Goal: Task Accomplishment & Management: Manage account settings

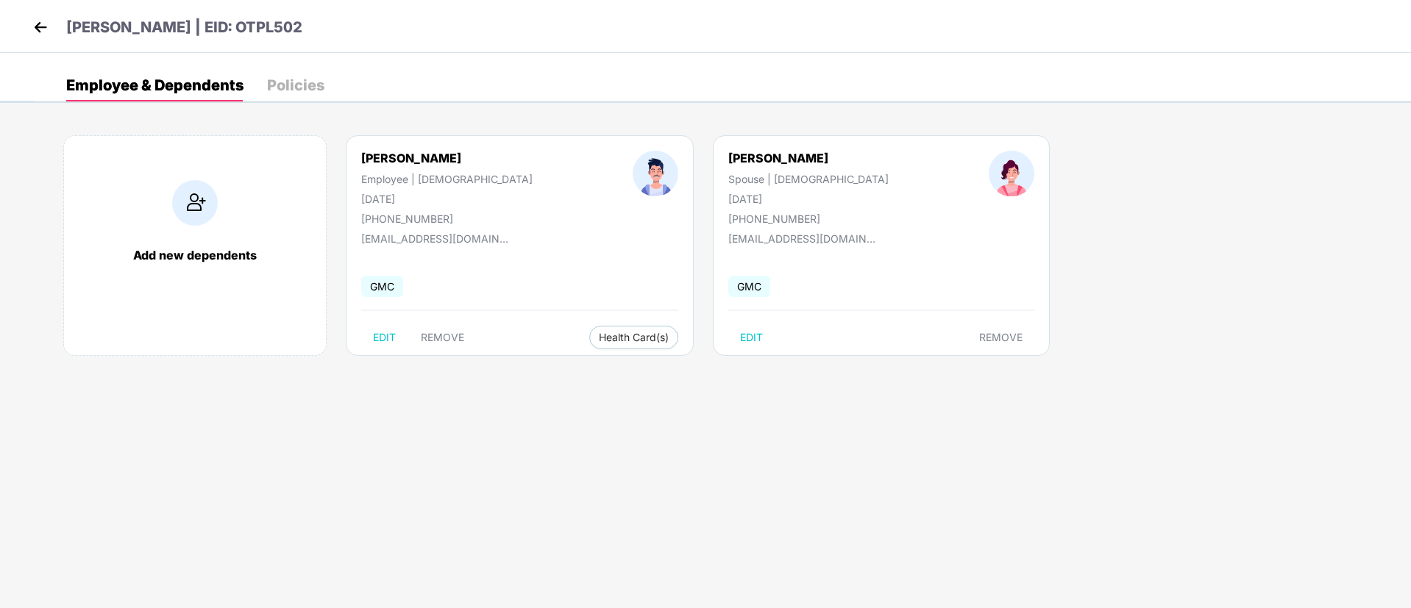
click at [39, 38] on img at bounding box center [40, 27] width 22 height 22
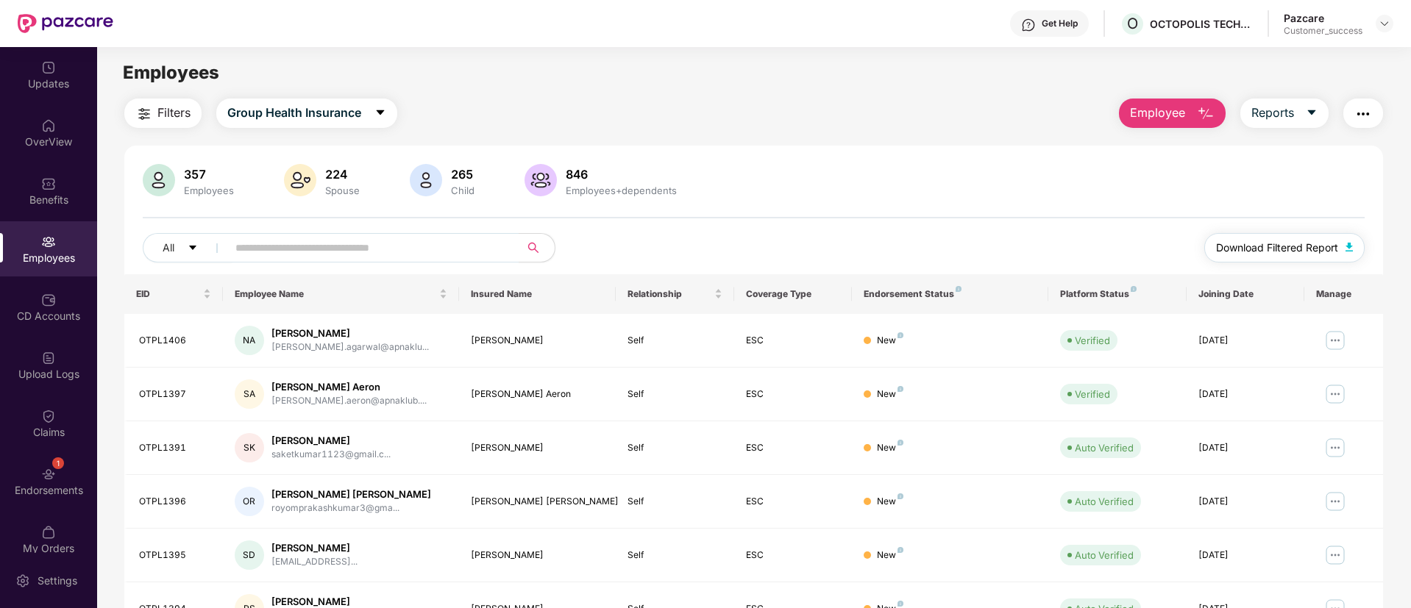
click at [1281, 243] on span "Download Filtered Report" at bounding box center [1277, 248] width 122 height 16
click at [1385, 18] on img at bounding box center [1385, 24] width 12 height 12
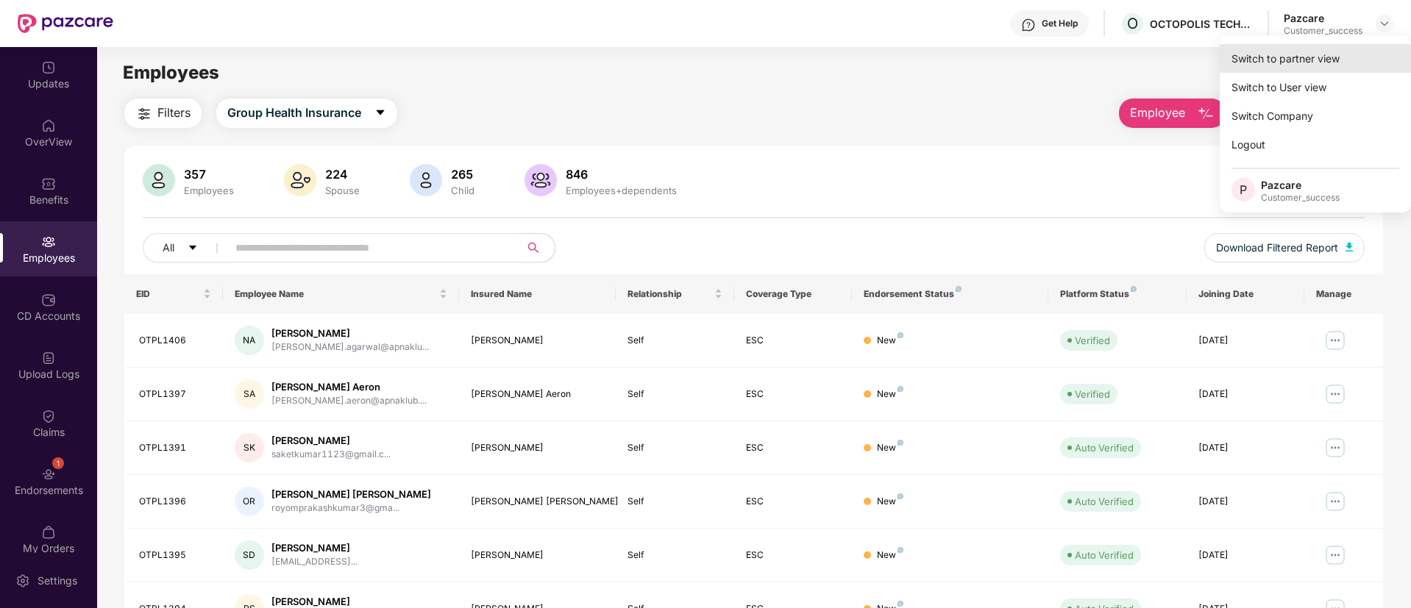
click at [1242, 60] on div "Switch to partner view" at bounding box center [1315, 58] width 191 height 29
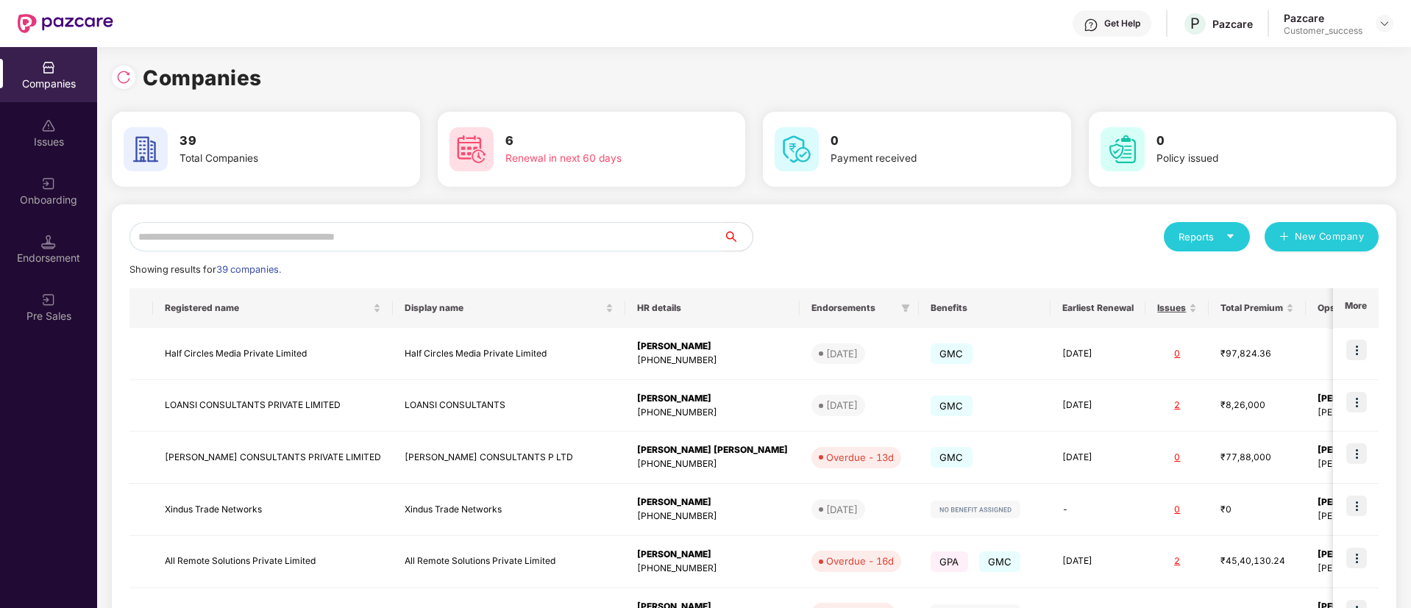
click at [437, 237] on input "text" at bounding box center [426, 236] width 594 height 29
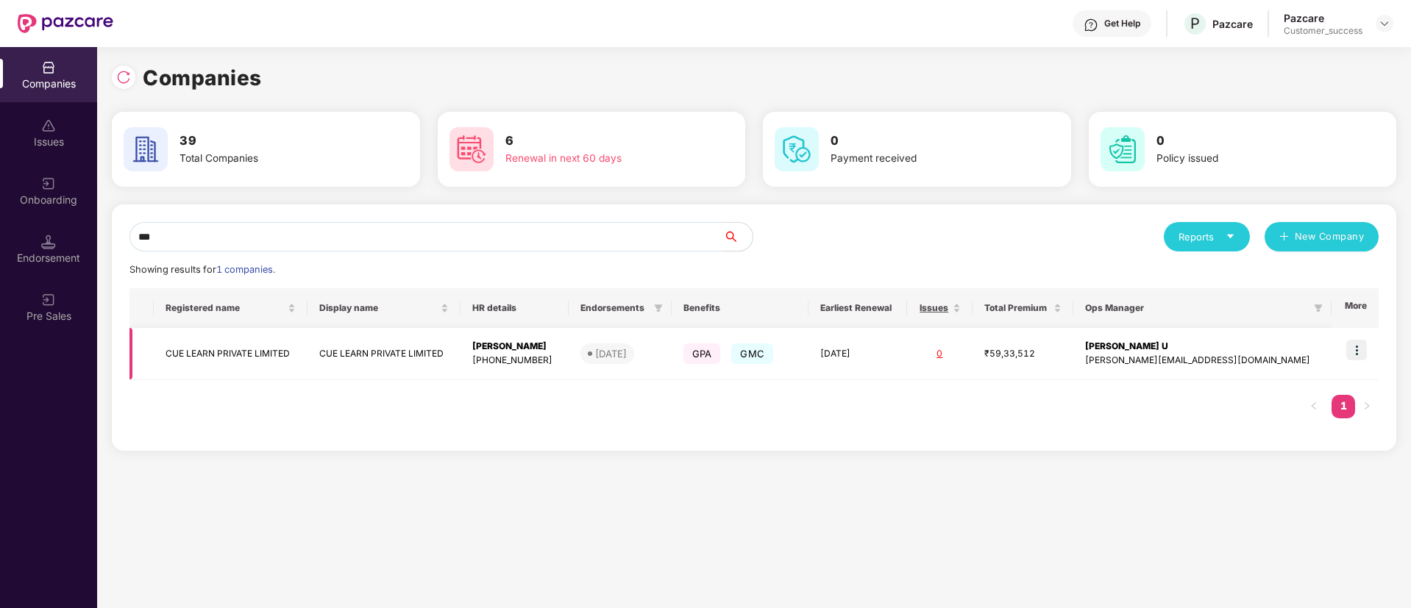
type input "***"
click at [1358, 343] on img at bounding box center [1356, 350] width 21 height 21
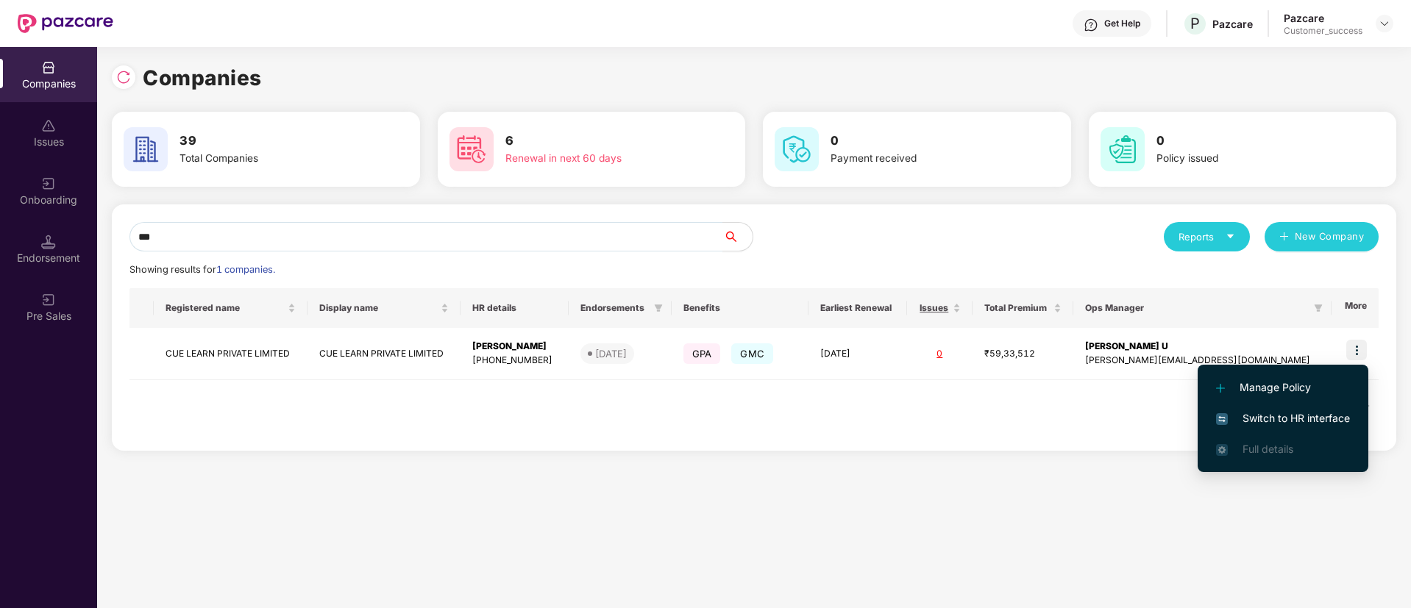
click at [1262, 411] on span "Switch to HR interface" at bounding box center [1283, 419] width 134 height 16
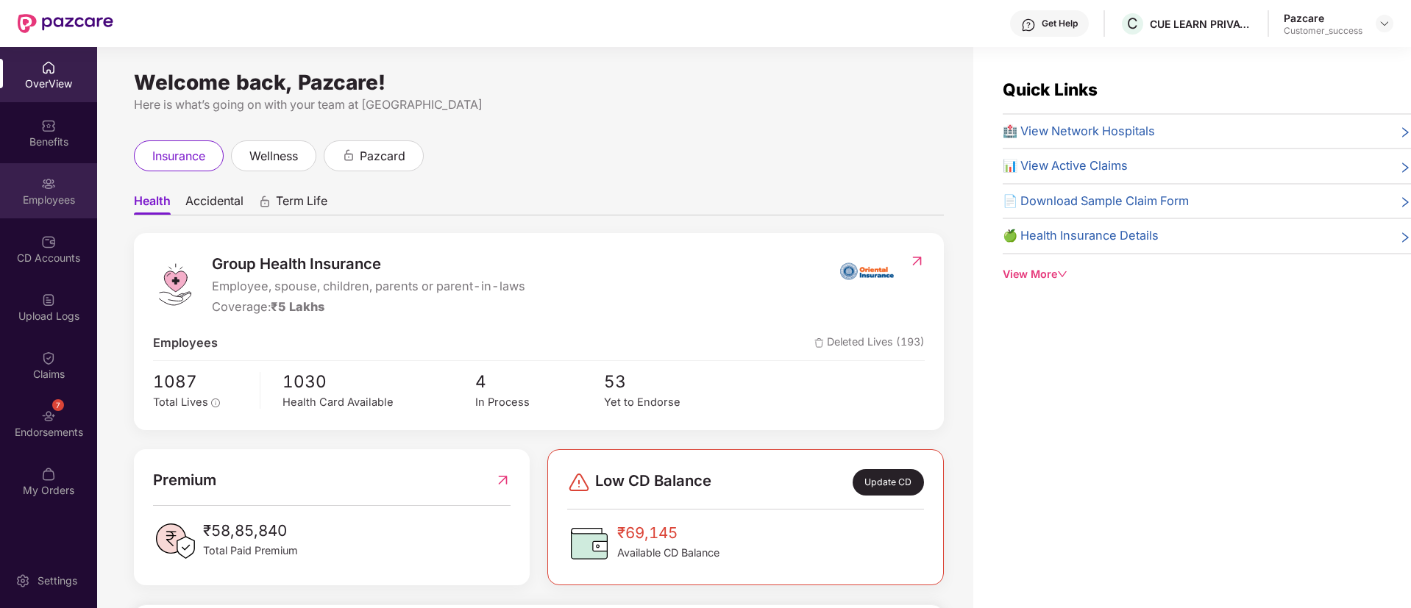
click at [21, 207] on div "Employees" at bounding box center [48, 190] width 97 height 55
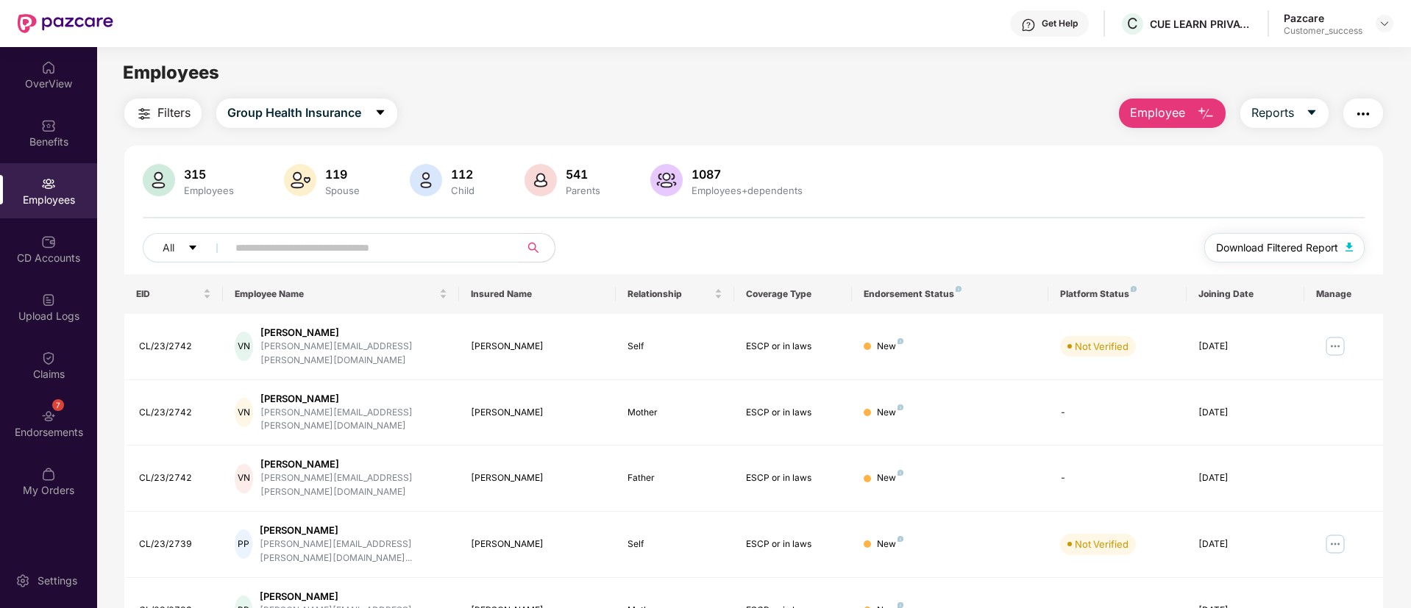
click at [1219, 251] on span "Download Filtered Report" at bounding box center [1277, 248] width 122 height 16
